Goal: Check status

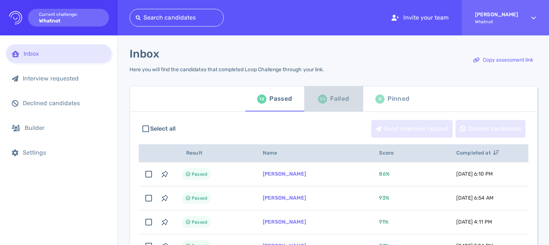
click at [322, 106] on div "34 Failed" at bounding box center [333, 98] width 31 height 21
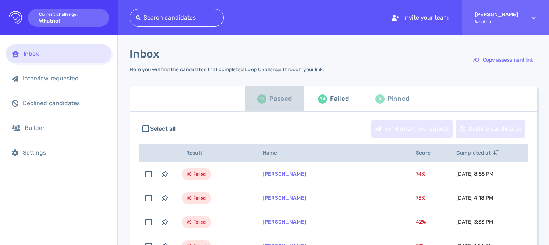
click at [285, 99] on div "Passed" at bounding box center [281, 98] width 22 height 11
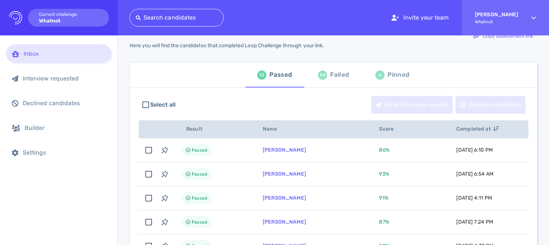
scroll to position [25, 0]
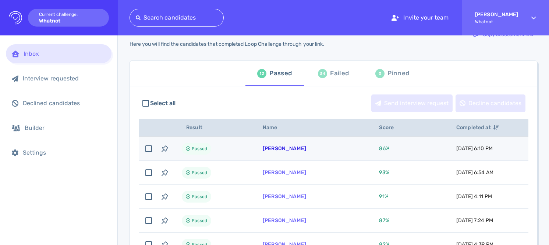
click at [284, 148] on link "[PERSON_NAME]" at bounding box center [284, 148] width 43 height 6
click at [274, 146] on link "[PERSON_NAME]" at bounding box center [284, 148] width 43 height 6
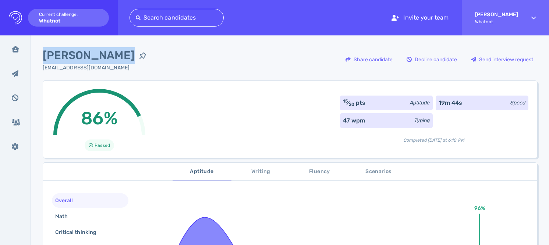
drag, startPoint x: 41, startPoint y: 53, endPoint x: 112, endPoint y: 54, distance: 71.8
copy span "[PERSON_NAME]"
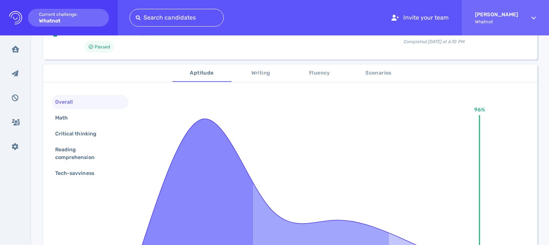
scroll to position [123, 0]
